Goal: Information Seeking & Learning: Learn about a topic

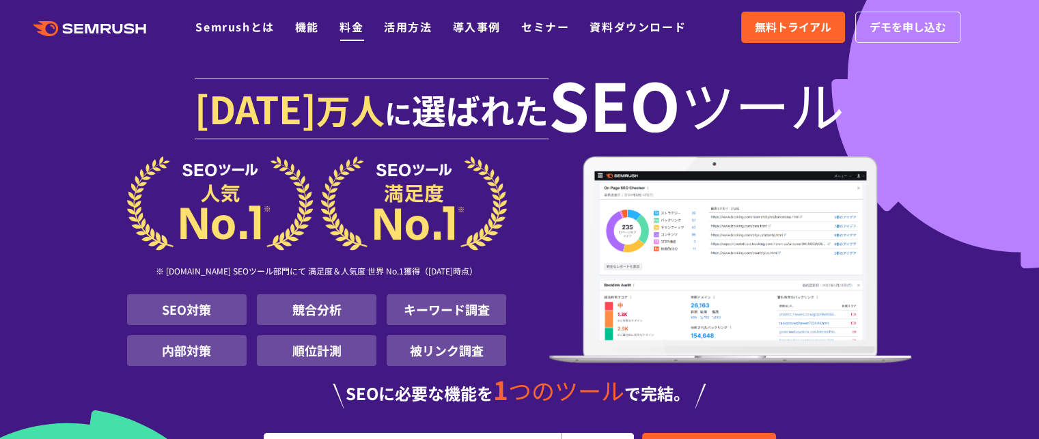
click at [353, 27] on link "料金" at bounding box center [352, 26] width 24 height 16
